Goal: Navigation & Orientation: Find specific page/section

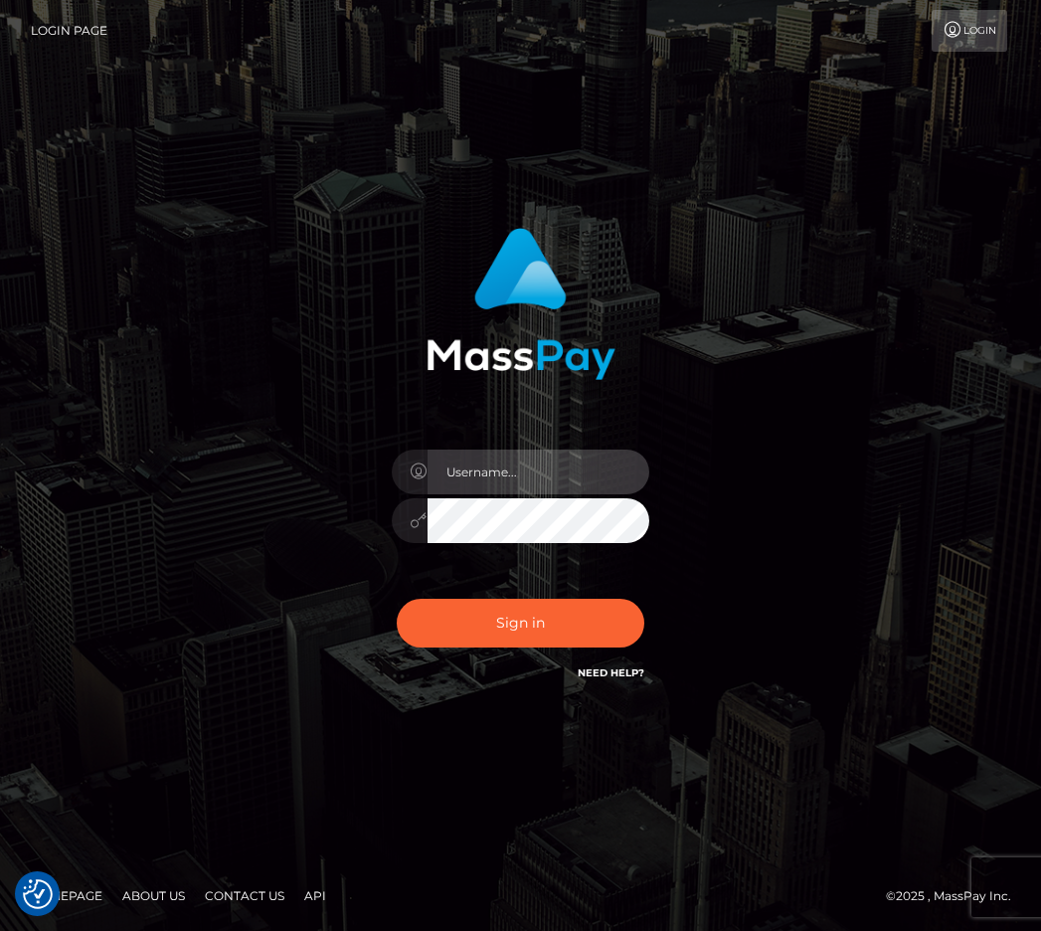
type input "raewhit"
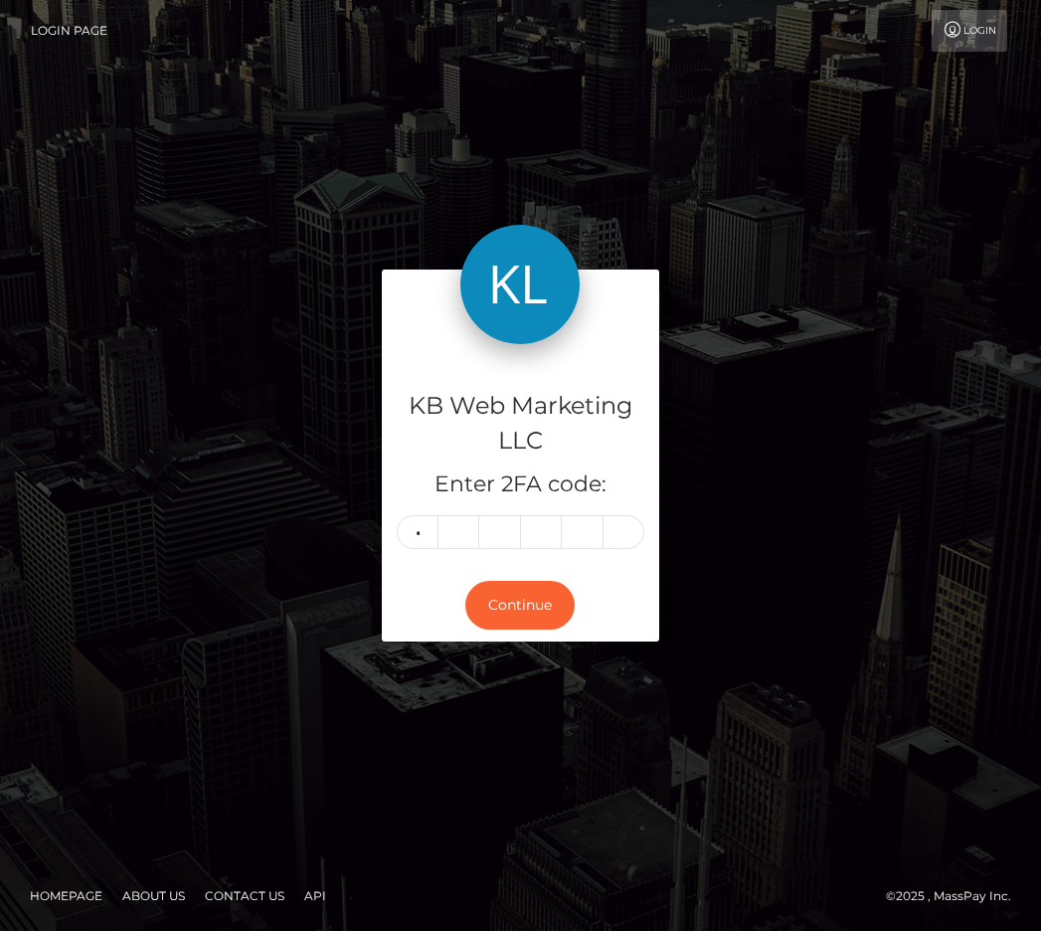
type input "5"
type input "3"
type input "5"
type input "9"
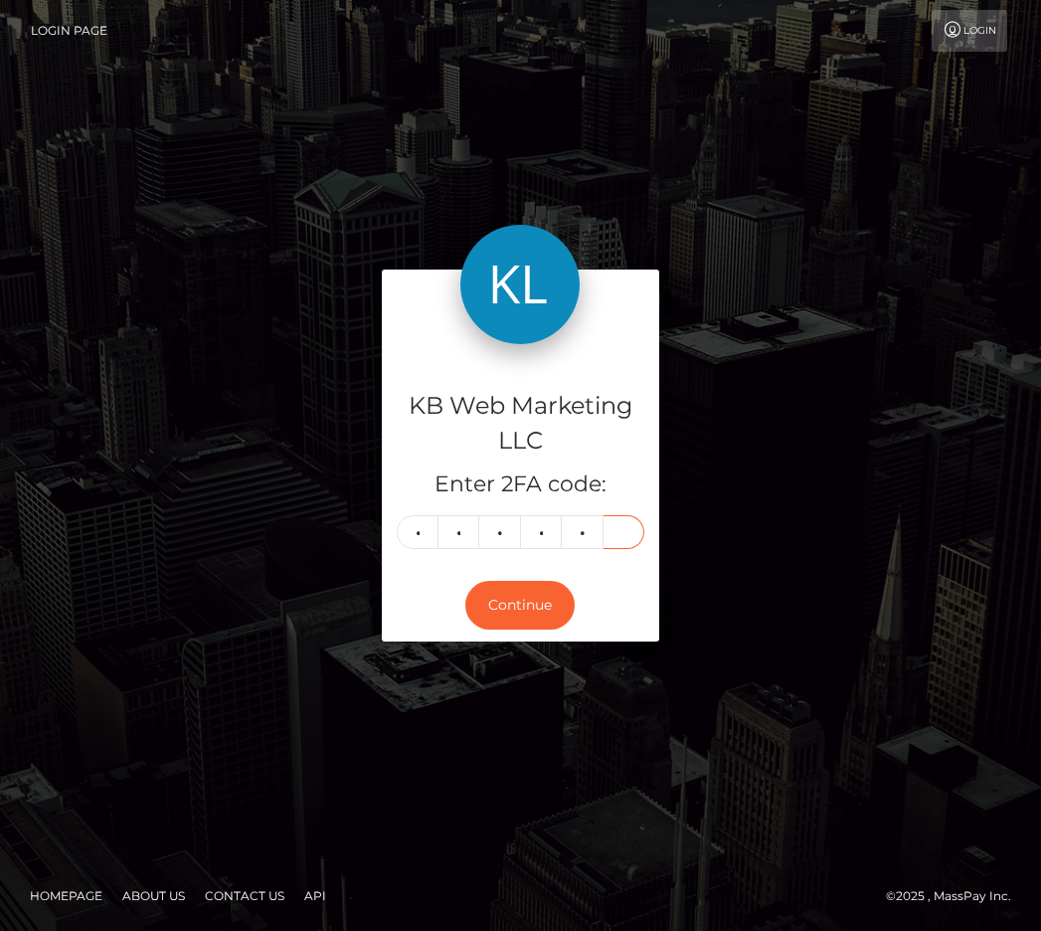
type input "5"
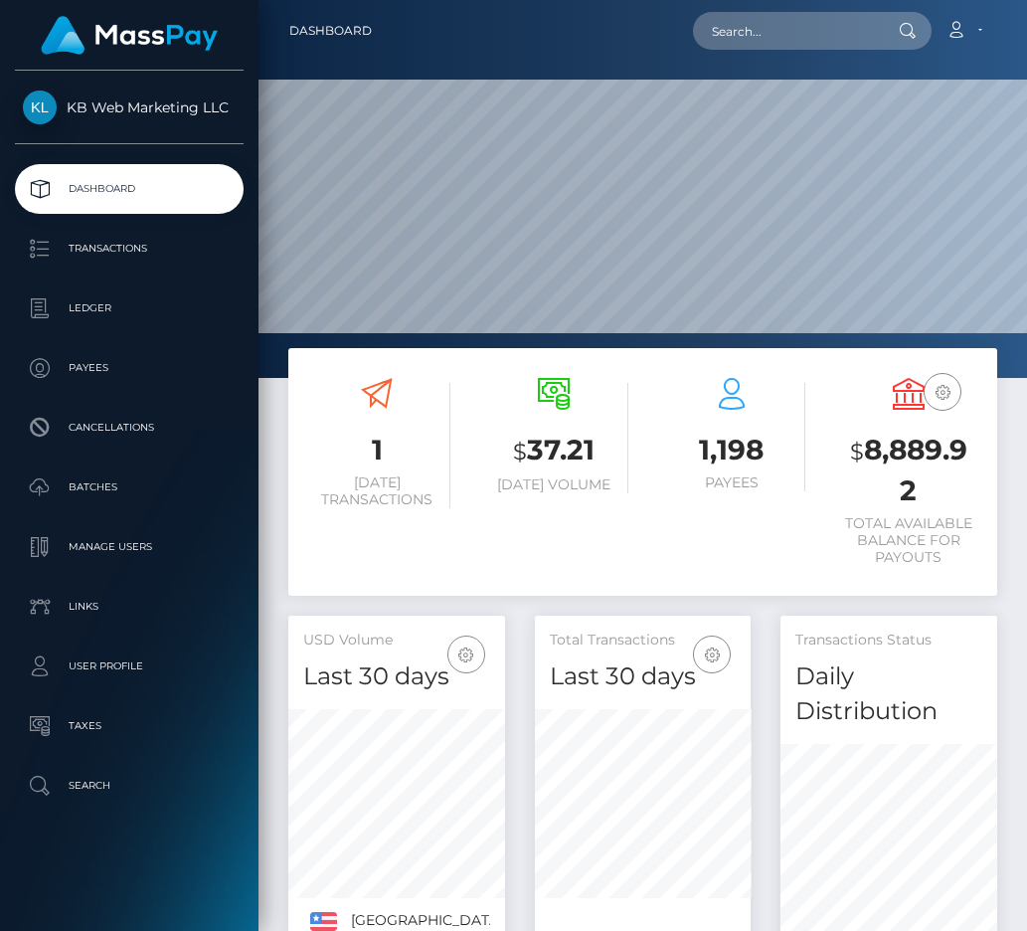
scroll to position [385, 216]
click at [137, 496] on p "Batches" at bounding box center [129, 487] width 213 height 30
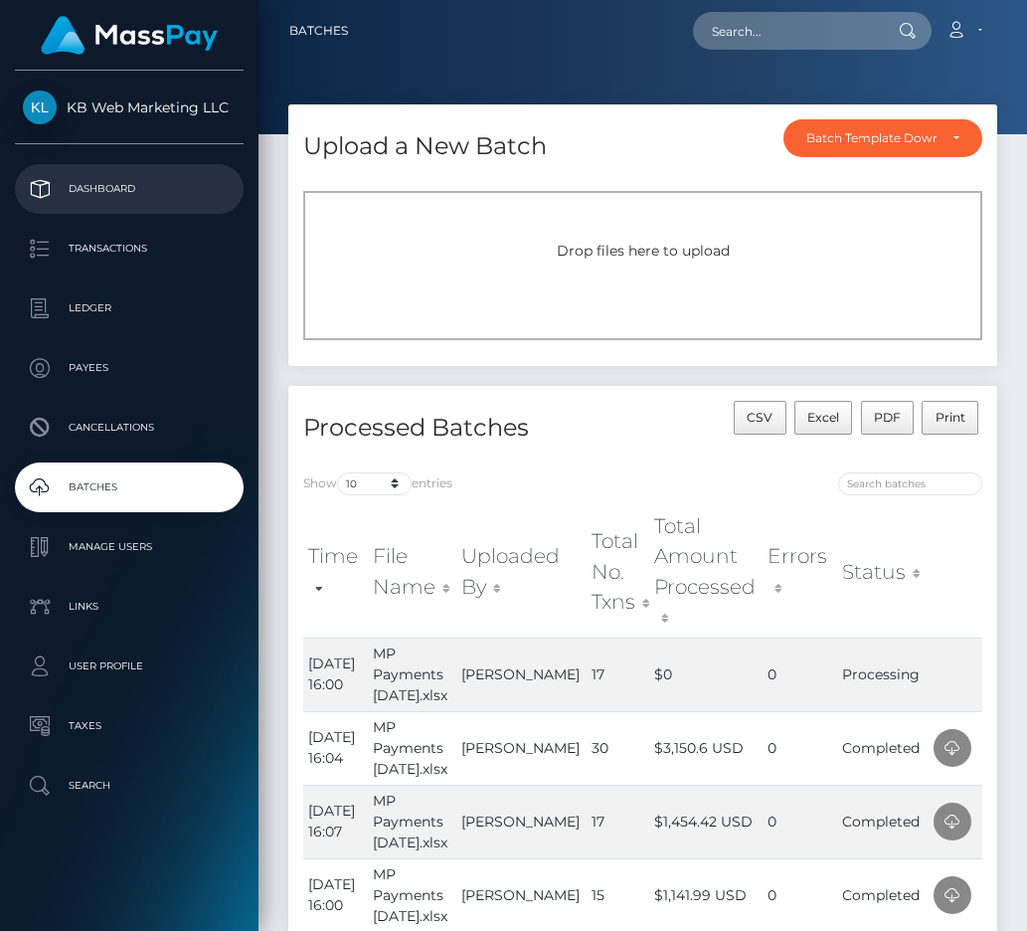
click at [126, 171] on link "Dashboard" at bounding box center [129, 189] width 229 height 50
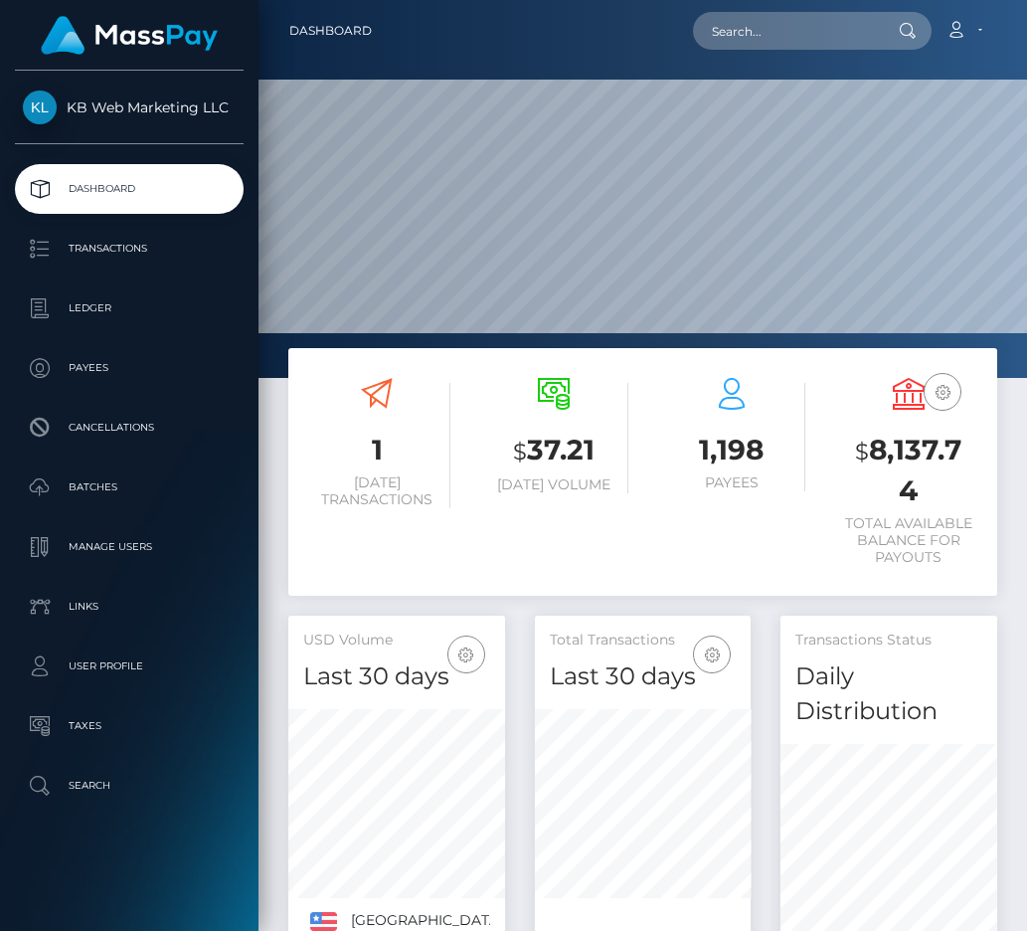
scroll to position [385, 216]
click at [99, 484] on p "Batches" at bounding box center [129, 487] width 213 height 30
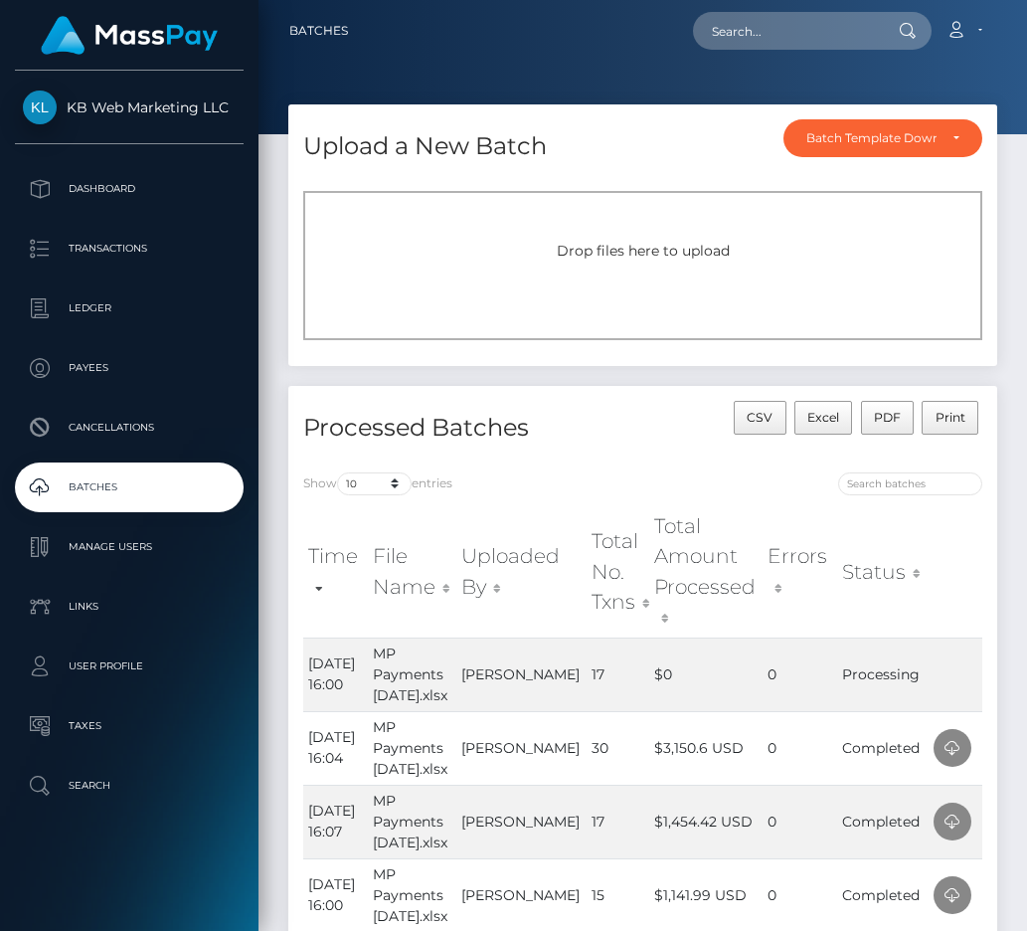
click at [138, 208] on link "Dashboard" at bounding box center [129, 189] width 229 height 50
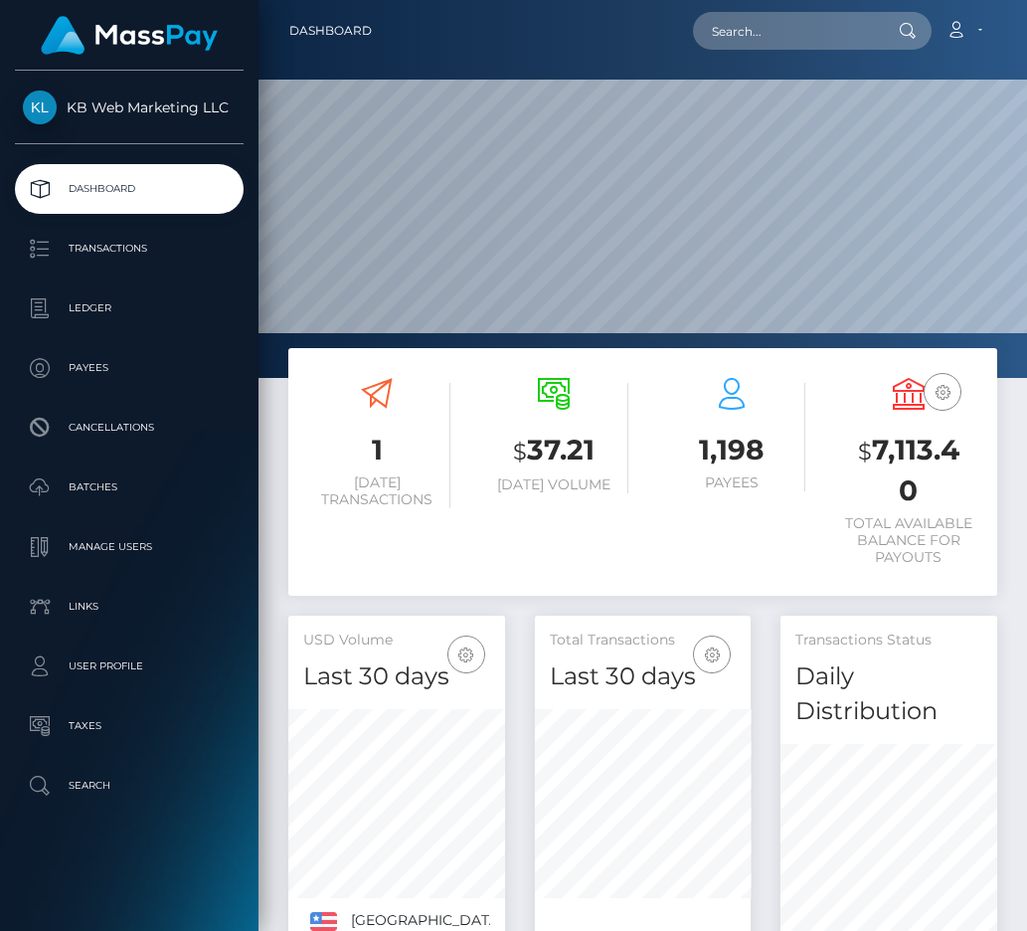
scroll to position [385, 216]
click at [108, 495] on p "Batches" at bounding box center [129, 487] width 213 height 30
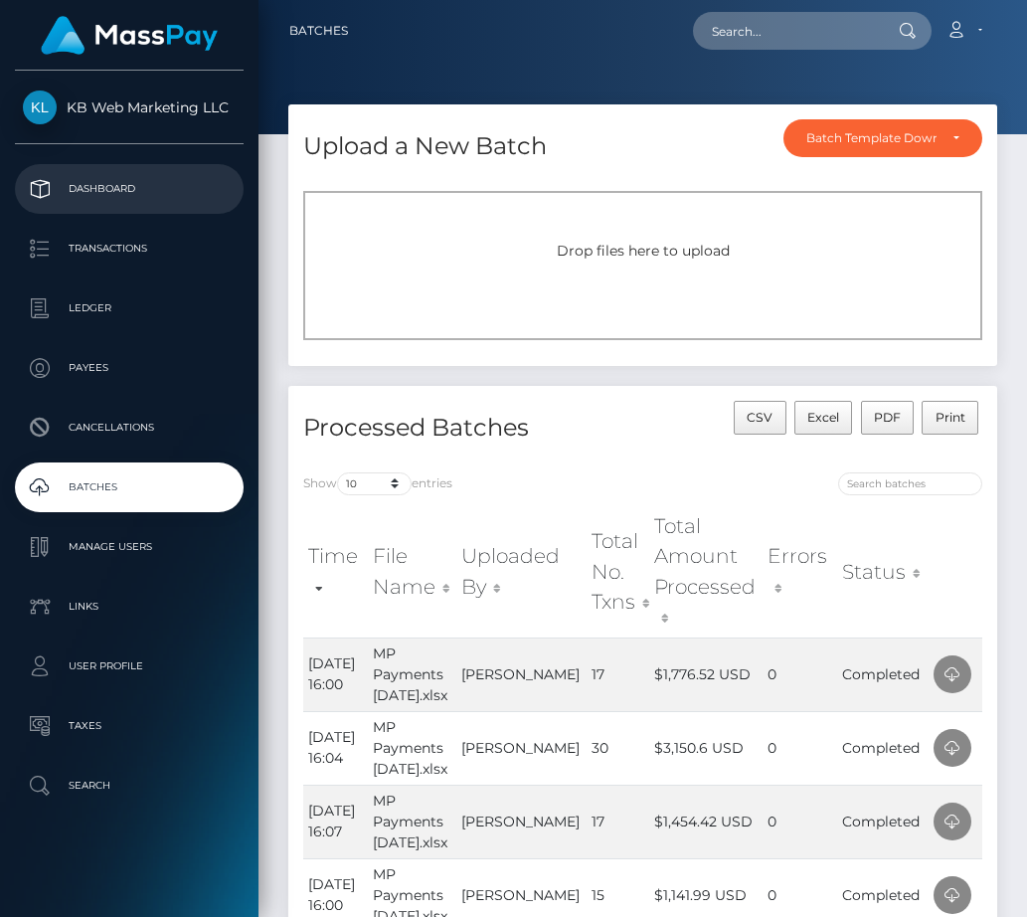
click at [83, 179] on p "Dashboard" at bounding box center [129, 189] width 213 height 30
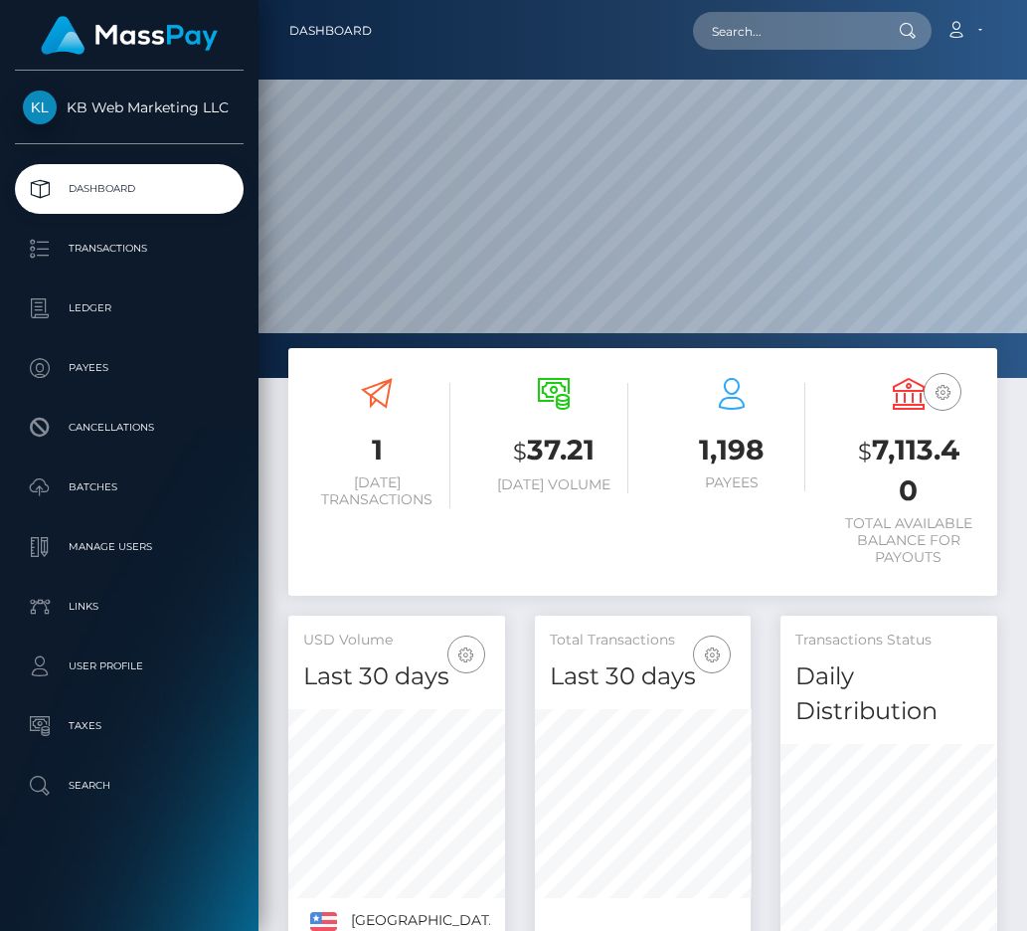
scroll to position [385, 216]
drag, startPoint x: 916, startPoint y: 485, endPoint x: 879, endPoint y: 452, distance: 49.3
click at [879, 452] on h3 "$ 7,113.40" at bounding box center [908, 471] width 147 height 80
copy h3 "7,113.40"
